Goal: Task Accomplishment & Management: Manage account settings

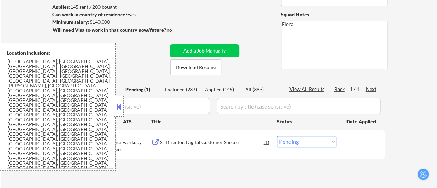
scroll to position [92, 0]
click at [121, 102] on button at bounding box center [119, 107] width 8 height 10
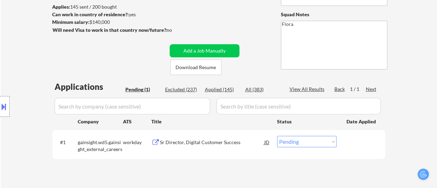
click at [289, 141] on select "Choose an option... Pending Applied Excluded (Questions) Excluded (Expired) Exc…" at bounding box center [306, 141] width 59 height 11
select select ""applied""
click at [277, 136] on select "Choose an option... Pending Applied Excluded (Questions) Excluded (Expired) Exc…" at bounding box center [306, 141] width 59 height 11
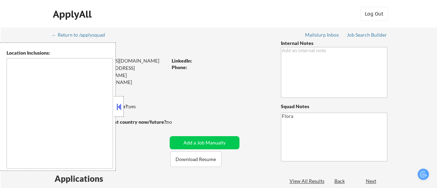
type textarea "[GEOGRAPHIC_DATA], [GEOGRAPHIC_DATA], [GEOGRAPHIC_DATA] [GEOGRAPHIC_DATA], [GEO…"
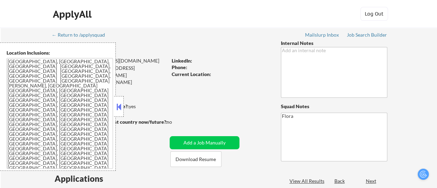
select select ""pending""
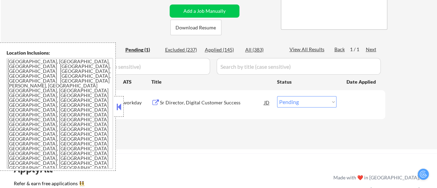
scroll to position [138, 0]
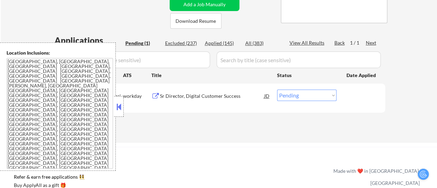
click at [121, 107] on button at bounding box center [119, 107] width 8 height 10
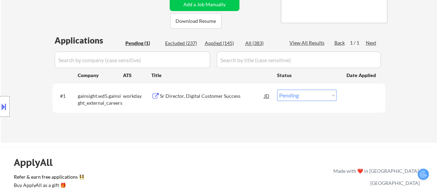
click at [212, 94] on div "Sr Director, Digital Customer Success" at bounding box center [212, 96] width 104 height 7
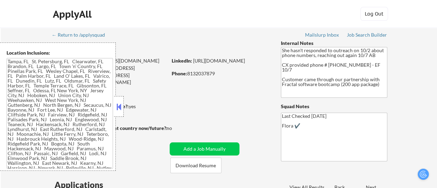
type textarea "[GEOGRAPHIC_DATA], [GEOGRAPHIC_DATA] [GEOGRAPHIC_DATA], [GEOGRAPHIC_DATA] [GEOG…"
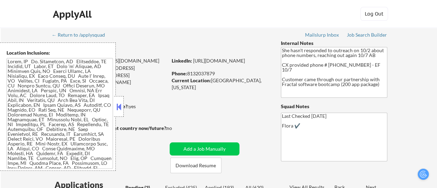
select select ""pending""
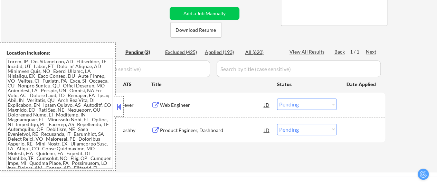
scroll to position [138, 0]
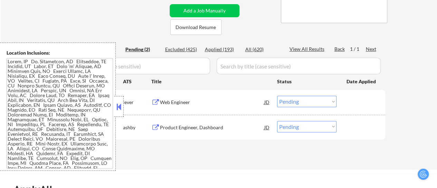
click at [119, 106] on button at bounding box center [119, 107] width 8 height 10
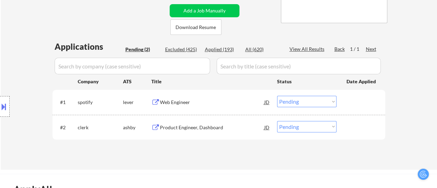
click at [181, 102] on div "Web Engineer" at bounding box center [212, 102] width 104 height 7
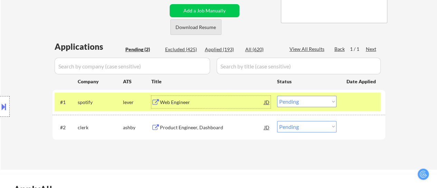
click at [188, 26] on button "Download Resume" at bounding box center [195, 27] width 51 height 16
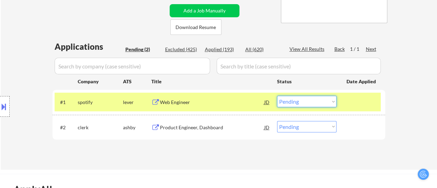
click at [305, 99] on select "Choose an option... Pending Applied Excluded (Questions) Excluded (Expired) Exc…" at bounding box center [306, 101] width 59 height 11
click at [277, 96] on select "Choose an option... Pending Applied Excluded (Questions) Excluded (Expired) Exc…" at bounding box center [306, 101] width 59 height 11
select select ""pending""
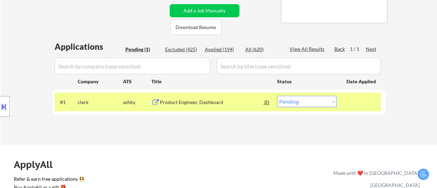
click at [190, 106] on div "Product Engineer, Dashboard" at bounding box center [212, 102] width 104 height 12
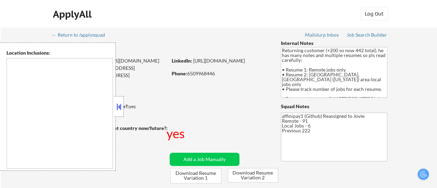
type textarea "Raleigh, NC Cary, NC Morrisville, NC Apex, NC Garner, NC Wake Forest, NC Holly …"
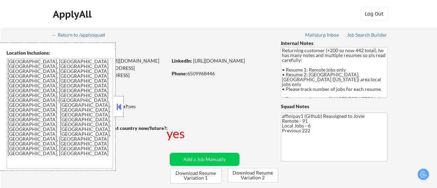
select select ""pending""
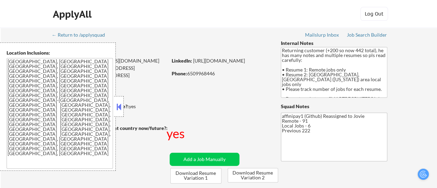
select select ""pending""
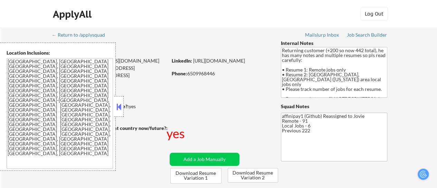
select select ""pending""
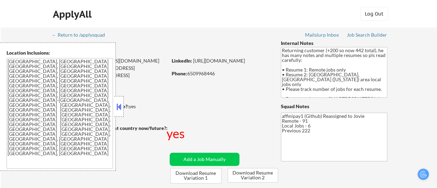
select select ""pending""
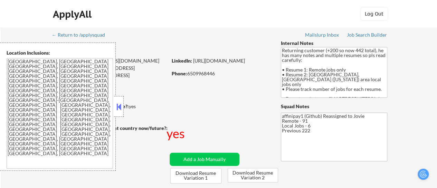
select select ""pending""
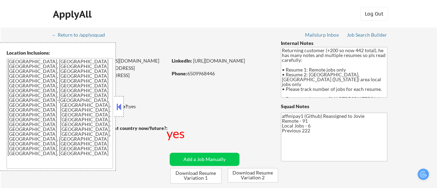
select select ""pending""
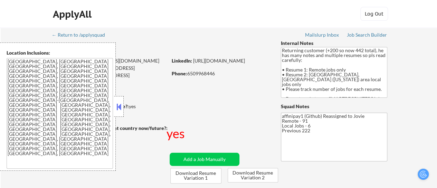
select select ""pending""
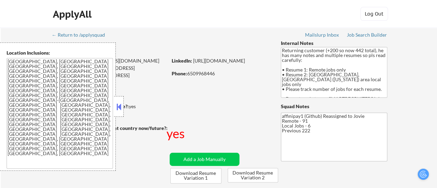
select select ""pending""
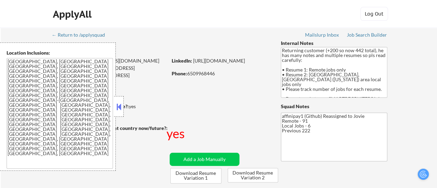
select select ""pending""
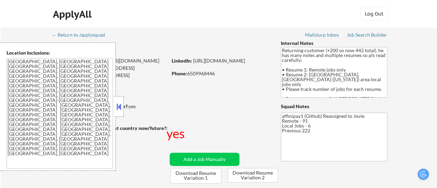
select select ""pending""
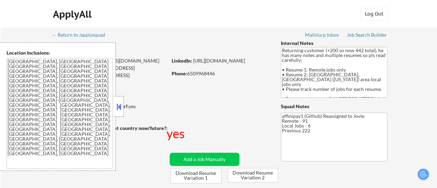
select select ""pending""
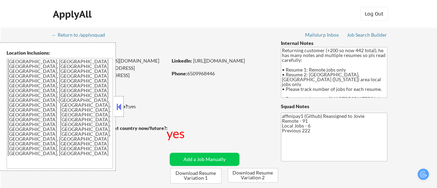
select select ""pending""
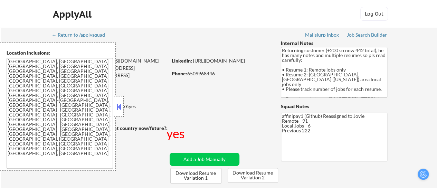
select select ""pending""
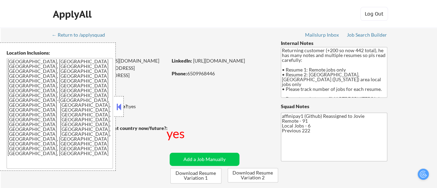
select select ""pending""
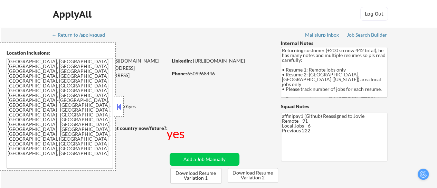
select select ""pending""
click at [117, 104] on button at bounding box center [119, 107] width 8 height 10
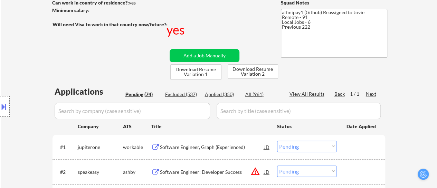
scroll to position [138, 0]
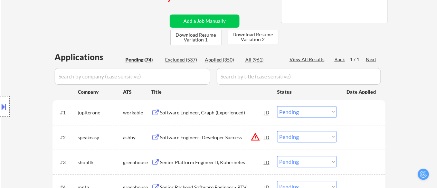
click at [207, 112] on div "Software Engineer, Graph (Experienced)" at bounding box center [212, 112] width 104 height 7
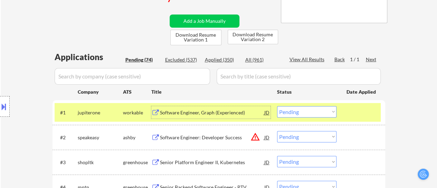
click at [311, 112] on select "Choose an option... Pending Applied Excluded (Questions) Excluded (Expired) Exc…" at bounding box center [306, 111] width 59 height 11
click at [277, 106] on select "Choose an option... Pending Applied Excluded (Questions) Excluded (Expired) Exc…" at bounding box center [306, 111] width 59 height 11
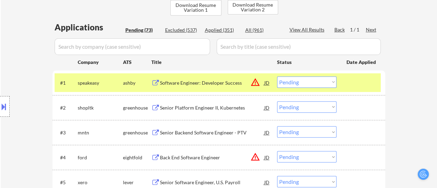
scroll to position [173, 0]
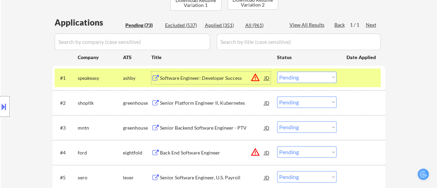
click at [196, 77] on div "Software Engineer: Developer Success" at bounding box center [212, 78] width 104 height 7
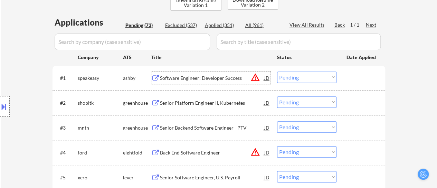
click at [307, 77] on select "Choose an option... Pending Applied Excluded (Questions) Excluded (Expired) Exc…" at bounding box center [306, 77] width 59 height 11
click at [277, 72] on select "Choose an option... Pending Applied Excluded (Questions) Excluded (Expired) Exc…" at bounding box center [306, 77] width 59 height 11
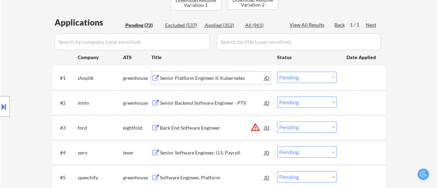
click at [199, 76] on div "Senior Platform Engineer II, Kubernetes" at bounding box center [212, 78] width 104 height 7
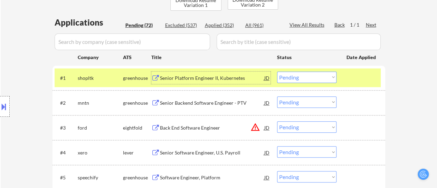
click at [290, 75] on select "Choose an option... Pending Applied Excluded (Questions) Excluded (Expired) Exc…" at bounding box center [306, 77] width 59 height 11
click at [277, 72] on select "Choose an option... Pending Applied Excluded (Questions) Excluded (Expired) Exc…" at bounding box center [306, 77] width 59 height 11
click at [227, 78] on div "Senior Platform Engineer II, Kubernetes" at bounding box center [212, 78] width 104 height 7
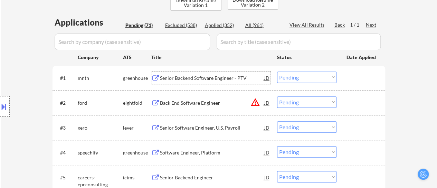
click at [301, 76] on select "Choose an option... Pending Applied Excluded (Questions) Excluded (Expired) Exc…" at bounding box center [306, 77] width 59 height 11
click at [277, 72] on select "Choose an option... Pending Applied Excluded (Questions) Excluded (Expired) Exc…" at bounding box center [306, 77] width 59 height 11
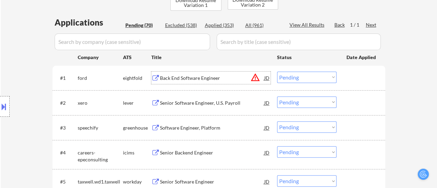
click at [217, 76] on div "Back End Software Engineer" at bounding box center [212, 78] width 104 height 7
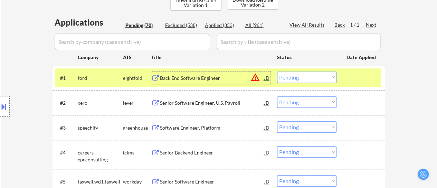
click at [322, 76] on select "Choose an option... Pending Applied Excluded (Questions) Excluded (Expired) Exc…" at bounding box center [306, 77] width 59 height 11
click at [277, 72] on select "Choose an option... Pending Applied Excluded (Questions) Excluded (Expired) Exc…" at bounding box center [306, 77] width 59 height 11
click at [180, 103] on div "Senior Software Engineer, U.S. Payroll" at bounding box center [212, 103] width 104 height 7
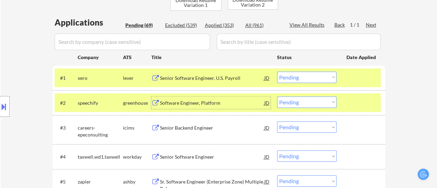
click at [321, 78] on select "Choose an option... Pending Applied Excluded (Questions) Excluded (Expired) Exc…" at bounding box center [306, 77] width 59 height 11
click at [277, 72] on select "Choose an option... Pending Applied Excluded (Questions) Excluded (Expired) Exc…" at bounding box center [306, 77] width 59 height 11
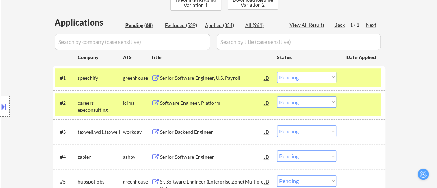
click at [358, 96] on div "#2 careers-epeconsulting icims Software Engineer, Platform JD warning_amber Cho…" at bounding box center [218, 104] width 326 height 23
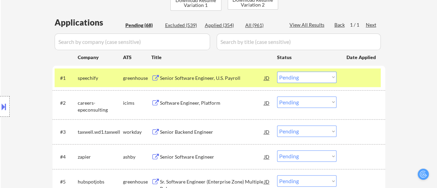
click at [360, 80] on div at bounding box center [362, 78] width 30 height 12
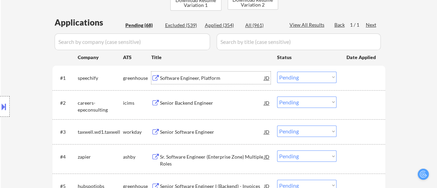
click at [202, 81] on div "Software Engineer, Platform" at bounding box center [212, 78] width 104 height 7
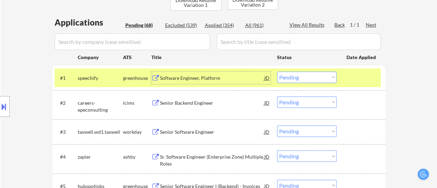
click at [320, 73] on select "Choose an option... Pending Applied Excluded (Questions) Excluded (Expired) Exc…" at bounding box center [306, 77] width 59 height 11
click at [277, 72] on select "Choose an option... Pending Applied Excluded (Questions) Excluded (Expired) Exc…" at bounding box center [306, 77] width 59 height 11
click at [184, 103] on div "Senior Backend Engineer" at bounding box center [212, 103] width 104 height 7
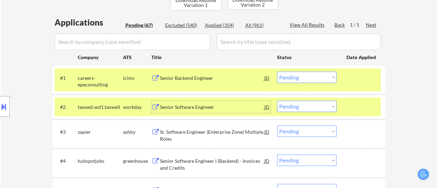
click at [313, 81] on select "Choose an option... Pending Applied Excluded (Questions) Excluded (Expired) Exc…" at bounding box center [306, 77] width 59 height 11
click at [277, 72] on select "Choose an option... Pending Applied Excluded (Questions) Excluded (Expired) Exc…" at bounding box center [306, 77] width 59 height 11
click at [192, 106] on div "Senior Software Engineer" at bounding box center [212, 107] width 104 height 7
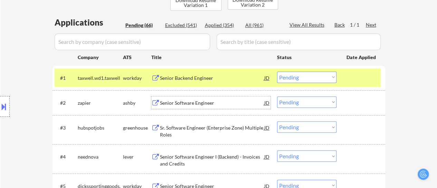
click at [298, 78] on select "Choose an option... Pending Applied Excluded (Questions) Excluded (Expired) Exc…" at bounding box center [306, 77] width 59 height 11
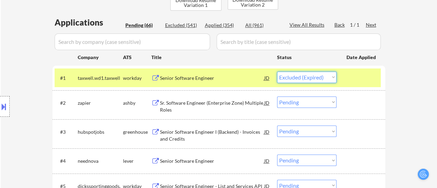
click at [277, 72] on select "Choose an option... Pending Applied Excluded (Questions) Excluded (Expired) Exc…" at bounding box center [306, 77] width 59 height 11
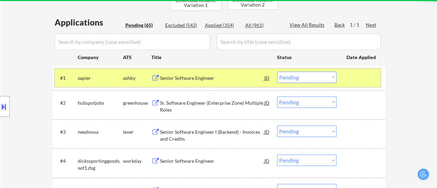
click at [354, 82] on div at bounding box center [362, 78] width 30 height 12
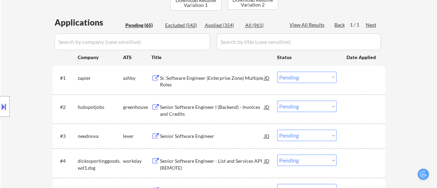
click at [199, 80] on div "Sr. Software Engineer (Enterprise Zone) Multiple Roles" at bounding box center [212, 81] width 104 height 13
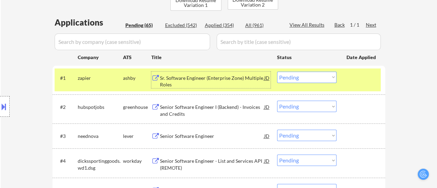
click at [301, 77] on select "Choose an option... Pending Applied Excluded (Questions) Excluded (Expired) Exc…" at bounding box center [306, 77] width 59 height 11
click at [277, 72] on select "Choose an option... Pending Applied Excluded (Questions) Excluded (Expired) Exc…" at bounding box center [306, 77] width 59 height 11
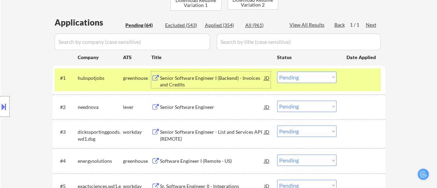
click at [192, 75] on div "Senior Software Engineer I (Backend) - Invoices and Credits" at bounding box center [212, 81] width 104 height 13
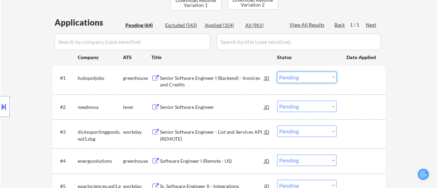
click at [292, 77] on select "Choose an option... Pending Applied Excluded (Questions) Excluded (Expired) Exc…" at bounding box center [306, 77] width 59 height 11
click at [277, 72] on select "Choose an option... Pending Applied Excluded (Questions) Excluded (Expired) Exc…" at bounding box center [306, 77] width 59 height 11
select select ""pending""
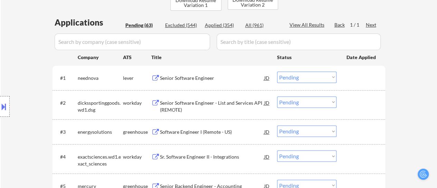
click at [196, 79] on div "Senior Software Engineer" at bounding box center [212, 78] width 104 height 7
